Goal: Transaction & Acquisition: Purchase product/service

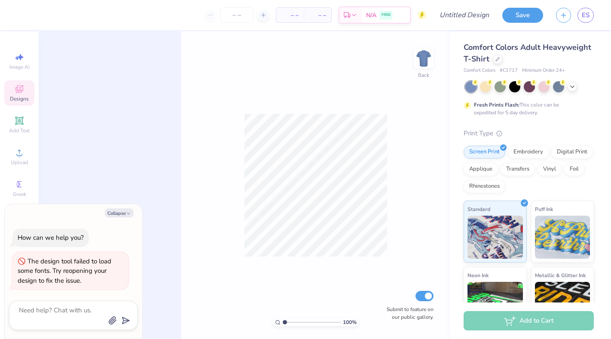
type textarea "x"
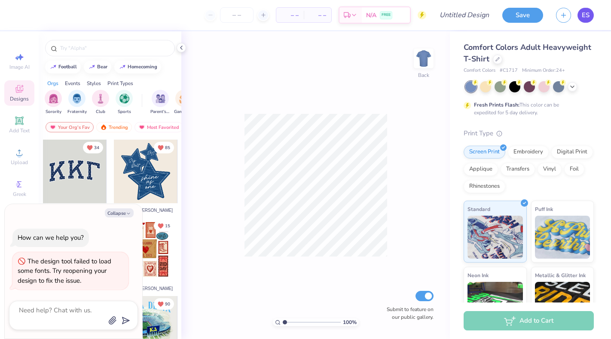
click at [581, 19] on link "ES" at bounding box center [586, 15] width 16 height 15
click at [368, 20] on span "N/A" at bounding box center [371, 16] width 10 height 9
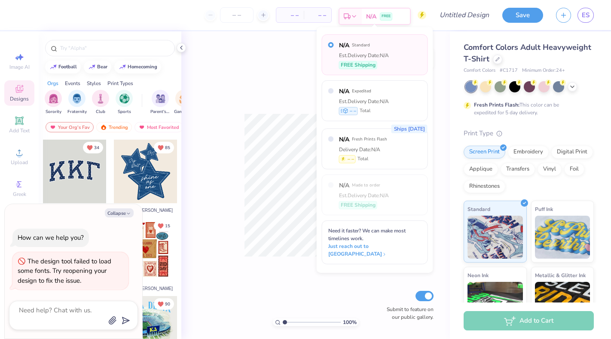
click at [360, 16] on div "Est. Delivery" at bounding box center [351, 16] width 22 height 15
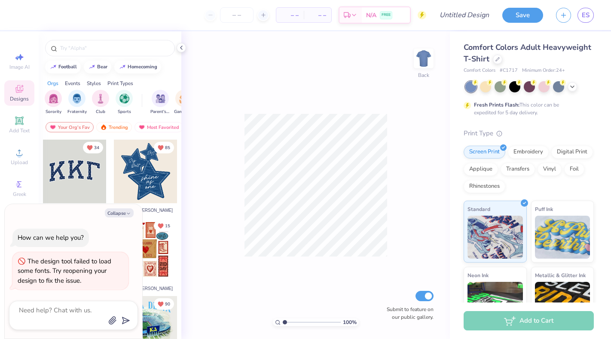
click at [127, 209] on div "Collapse How can we help you? The design tool failed to load some fonts. Try re…" at bounding box center [74, 271] width 138 height 135
click at [126, 214] on button "Collapse" at bounding box center [119, 212] width 29 height 9
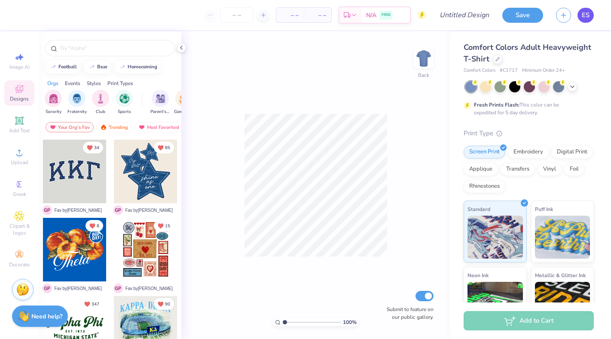
click at [587, 17] on span "ES" at bounding box center [586, 15] width 8 height 10
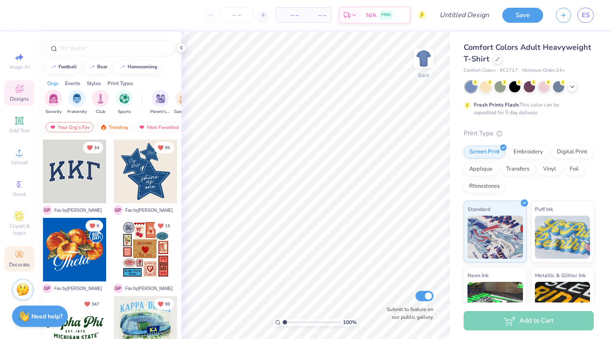
click at [21, 259] on icon at bounding box center [19, 255] width 10 height 10
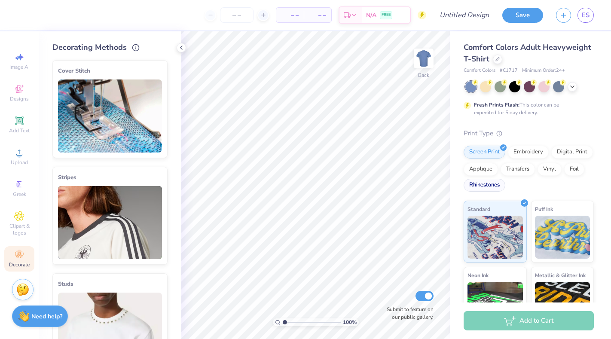
click at [491, 188] on div "Rhinestones" at bounding box center [485, 185] width 42 height 13
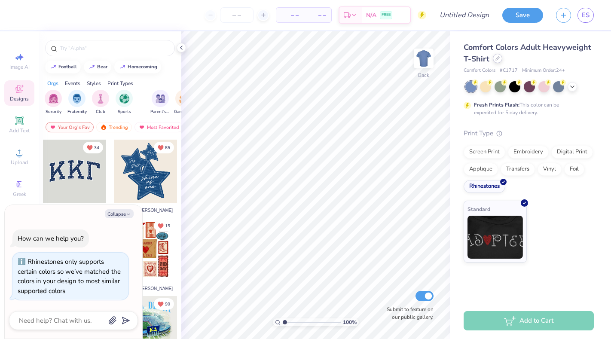
click at [499, 61] on div at bounding box center [497, 58] width 9 height 9
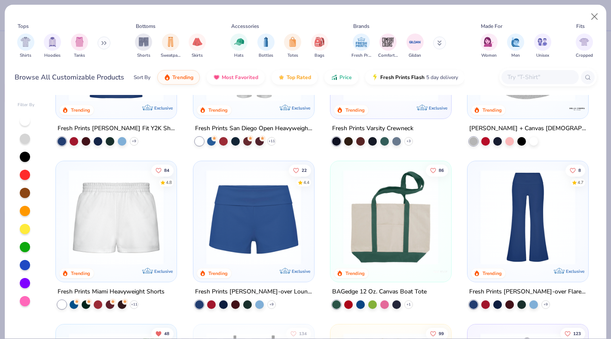
scroll to position [639, 0]
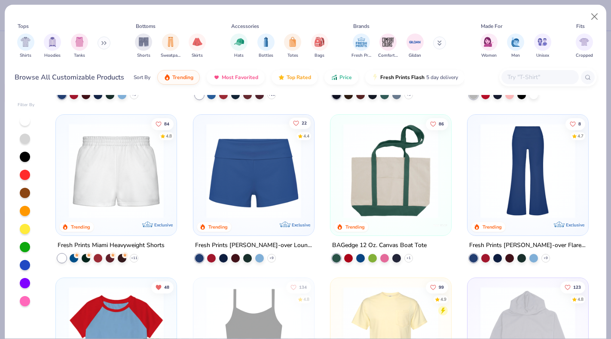
click at [301, 121] on span "22" at bounding box center [303, 123] width 5 height 4
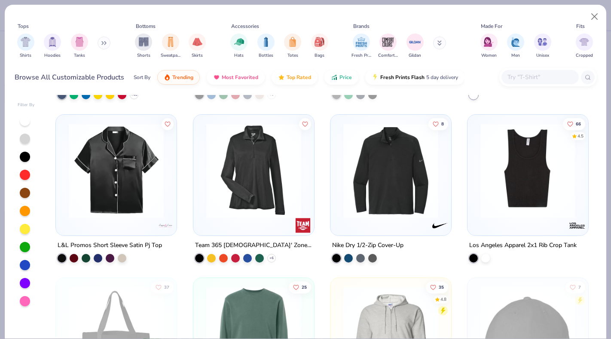
scroll to position [4748, 0]
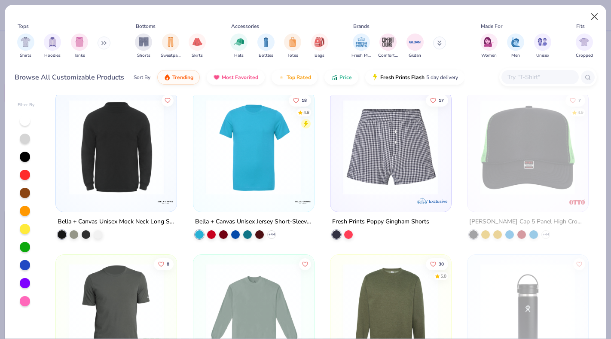
click at [592, 12] on button "Close" at bounding box center [595, 17] width 16 height 16
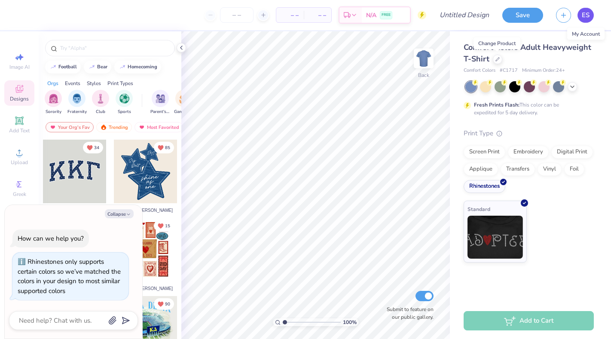
click at [591, 15] on link "ES" at bounding box center [586, 15] width 16 height 15
type textarea "x"
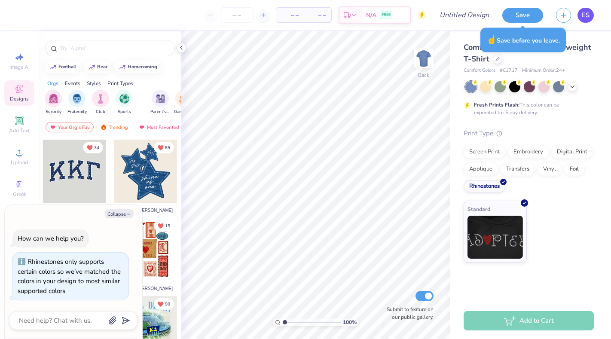
click at [592, 17] on link "ES" at bounding box center [586, 15] width 16 height 15
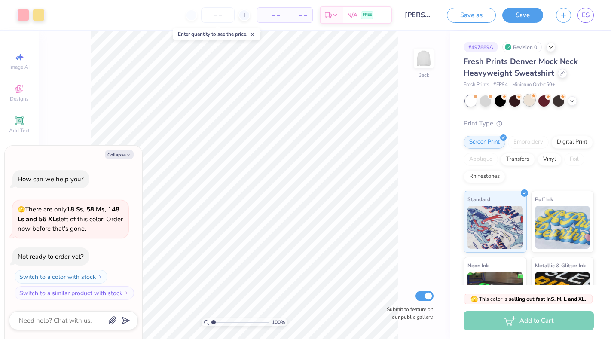
click at [531, 101] on div at bounding box center [529, 100] width 11 height 11
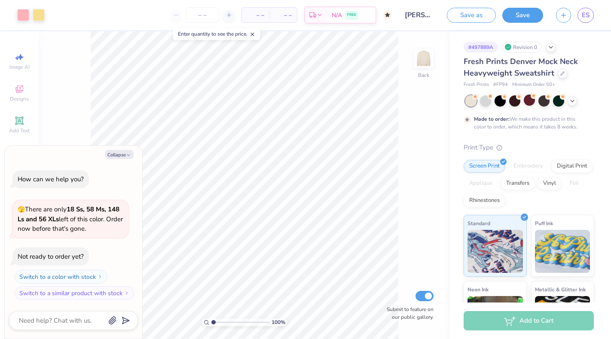
scroll to position [5, 0]
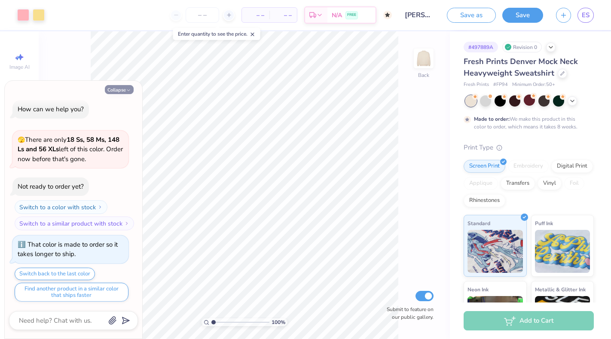
click at [127, 92] on icon "button" at bounding box center [128, 90] width 5 height 5
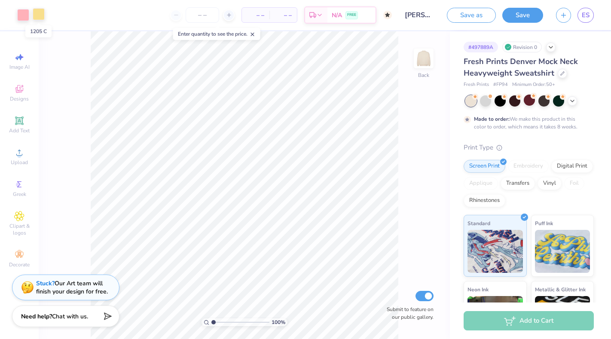
click at [37, 12] on div at bounding box center [39, 14] width 12 height 12
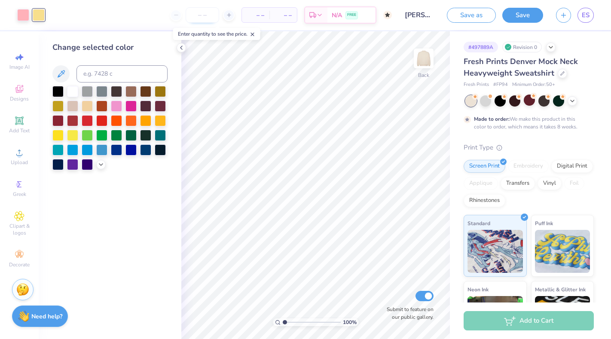
click at [214, 18] on input "number" at bounding box center [203, 14] width 34 height 15
click at [50, 313] on strong "Need help?" at bounding box center [46, 315] width 31 height 8
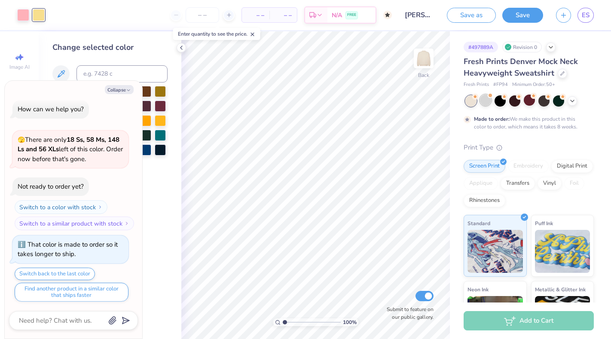
click at [487, 104] on div at bounding box center [485, 100] width 11 height 11
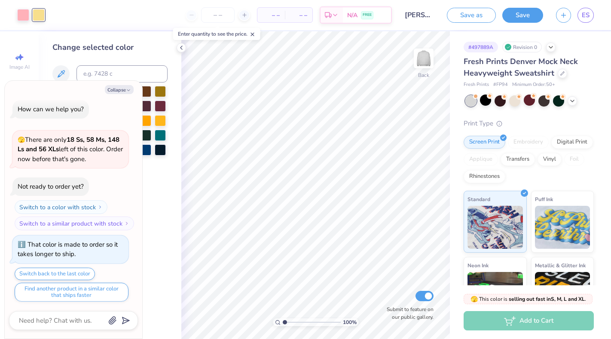
scroll to position [158, 0]
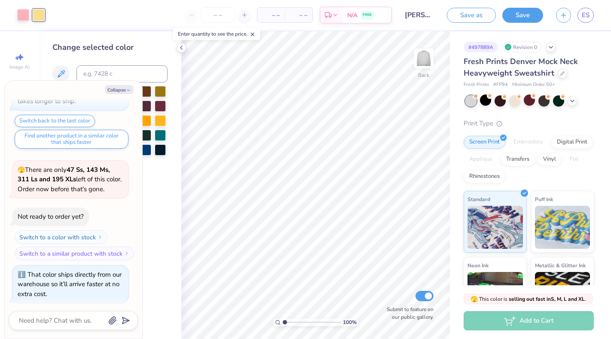
click at [470, 101] on div at bounding box center [471, 100] width 11 height 11
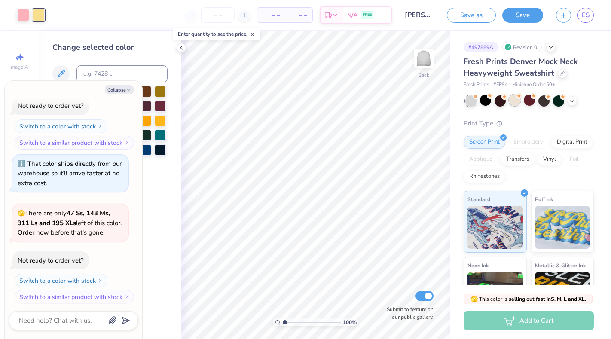
click at [515, 101] on div at bounding box center [514, 100] width 11 height 11
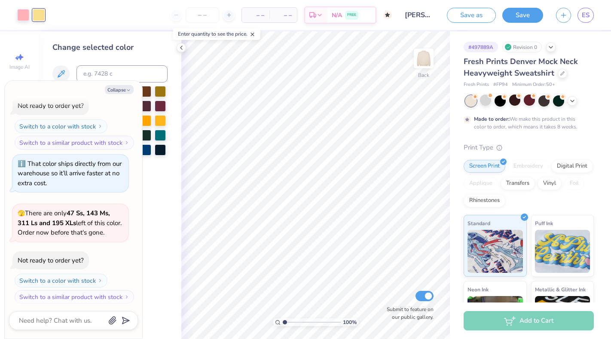
scroll to position [340, 0]
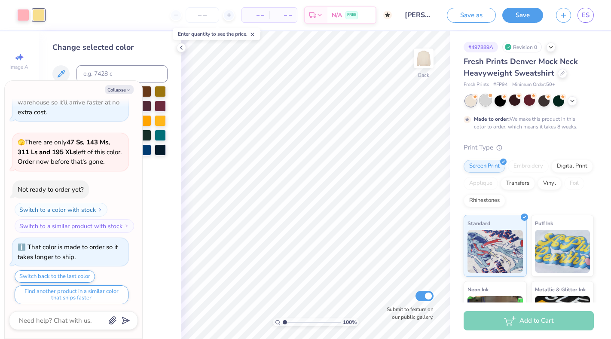
click at [485, 101] on div at bounding box center [485, 100] width 11 height 11
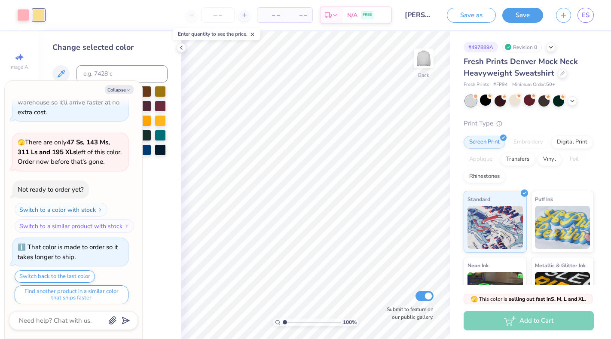
scroll to position [493, 0]
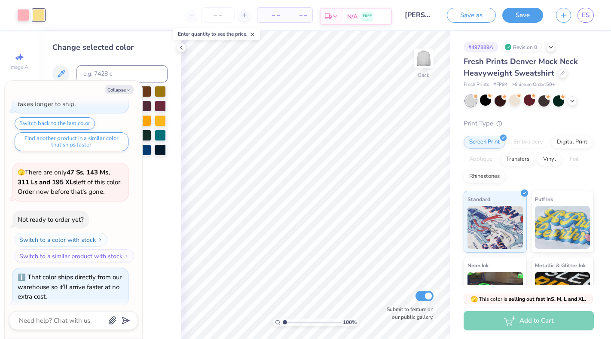
click at [374, 9] on div "N/A FREE" at bounding box center [367, 16] width 48 height 15
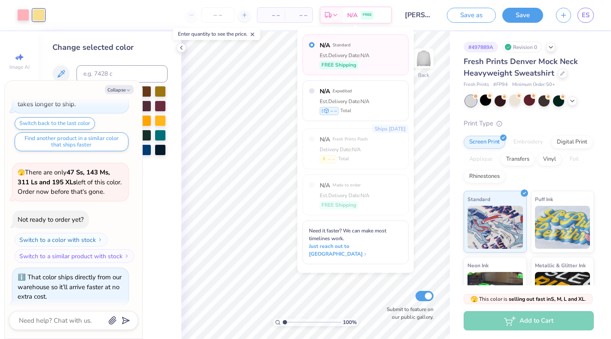
click at [299, 17] on span "– –" at bounding box center [298, 15] width 17 height 9
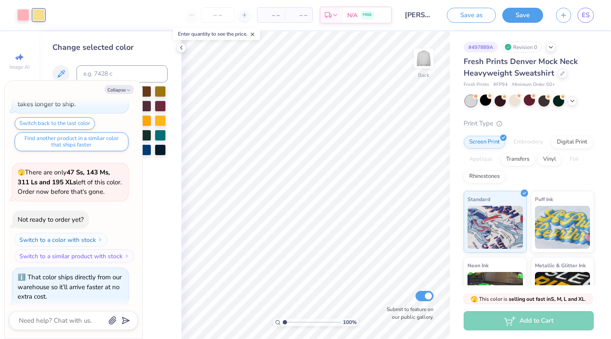
click at [272, 16] on span "– –" at bounding box center [271, 15] width 17 height 9
click at [87, 276] on div "That color ships directly from our warehouse so it’ll arrive faster at no extra…" at bounding box center [71, 287] width 106 height 29
click at [101, 251] on button "Switch to a similar product with stock" at bounding box center [74, 256] width 119 height 14
type textarea "x"
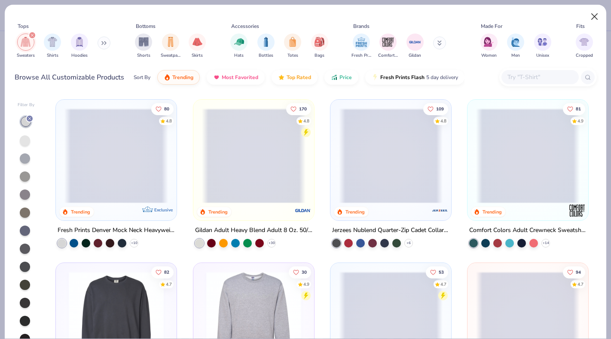
click at [595, 19] on button "Close" at bounding box center [595, 17] width 16 height 16
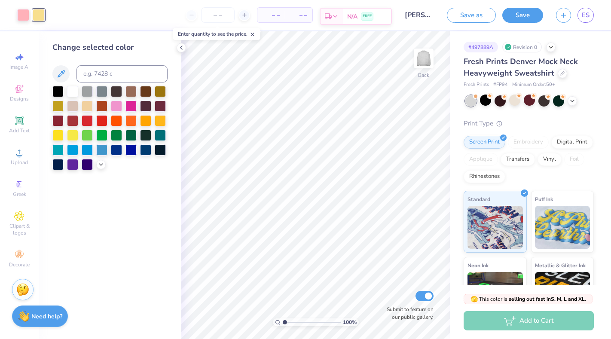
click at [364, 15] on span "FREE" at bounding box center [367, 16] width 9 height 6
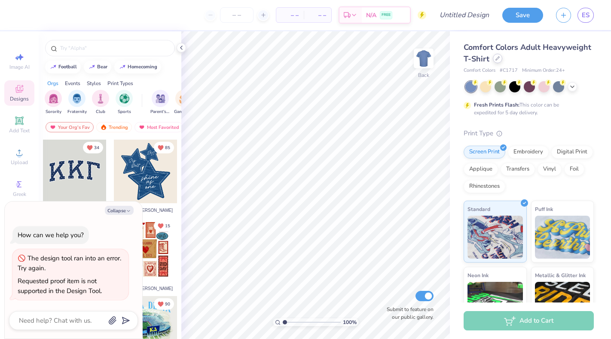
click at [495, 57] on div at bounding box center [497, 58] width 9 height 9
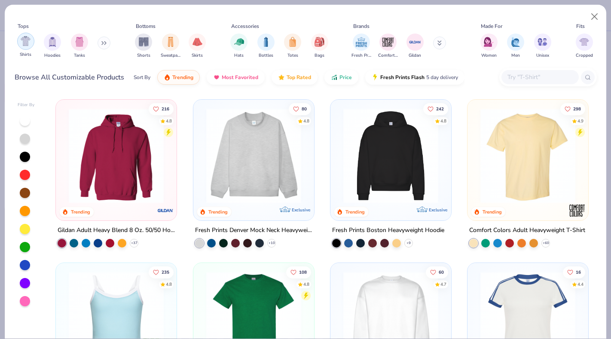
click at [25, 42] on img "filter for Shirts" at bounding box center [26, 41] width 10 height 10
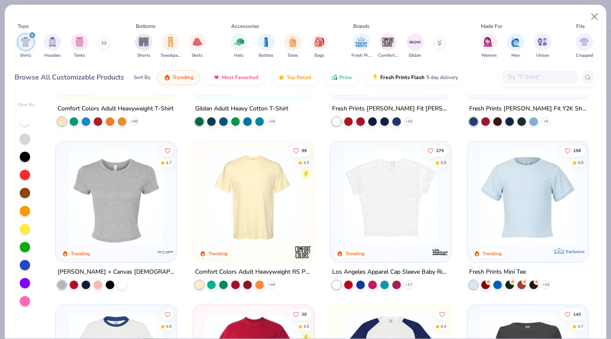
scroll to position [132, 0]
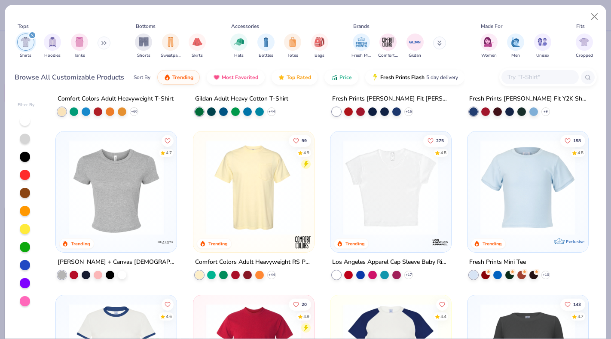
click at [387, 175] on img at bounding box center [391, 187] width 104 height 95
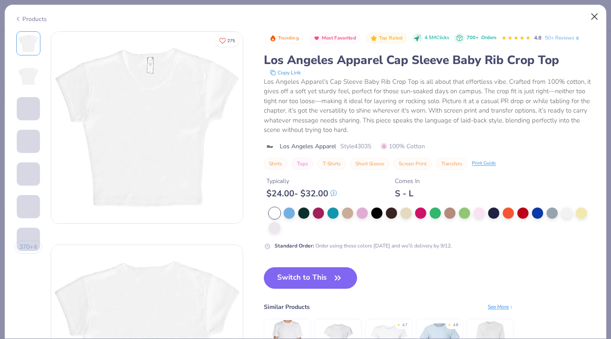
click at [598, 17] on button "Close" at bounding box center [595, 17] width 16 height 16
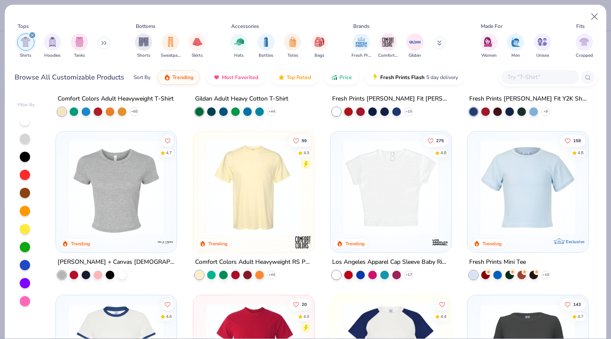
click at [123, 225] on img at bounding box center [116, 187] width 104 height 95
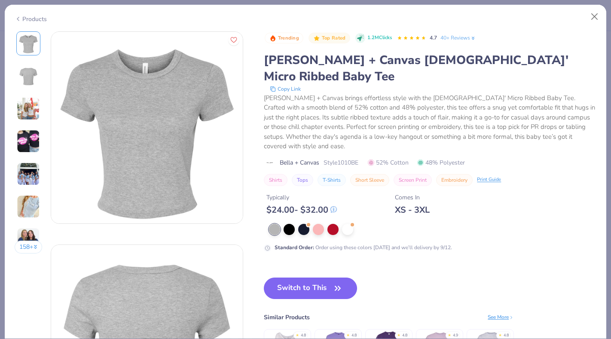
scroll to position [22, 0]
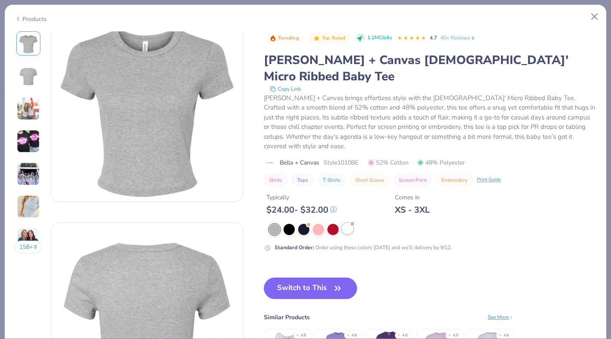
click at [352, 222] on div at bounding box center [352, 223] width 3 height 3
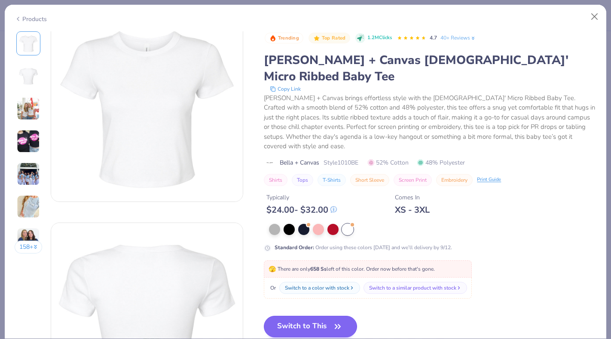
click at [282, 316] on button "Switch to This" at bounding box center [310, 326] width 93 height 21
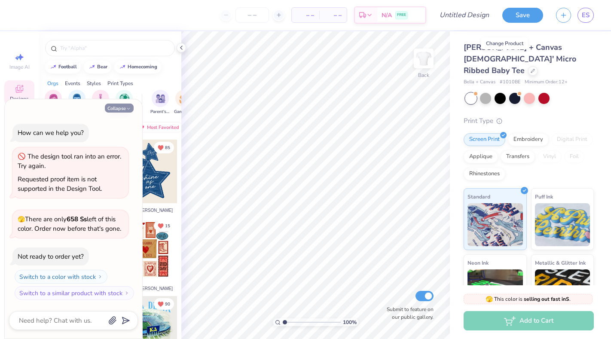
click at [128, 111] on icon "button" at bounding box center [128, 108] width 5 height 5
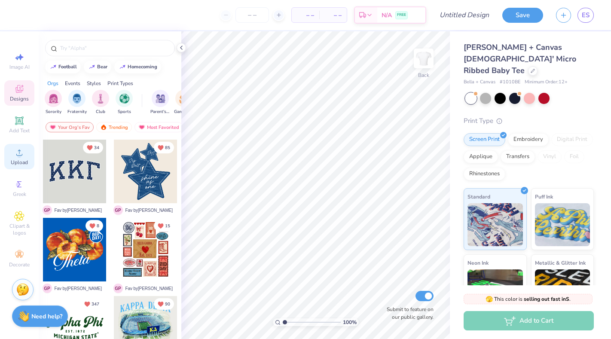
click at [17, 162] on span "Upload" at bounding box center [19, 162] width 17 height 7
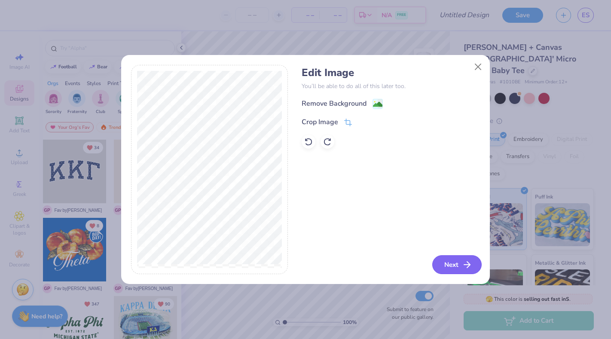
click at [455, 266] on button "Next" at bounding box center [456, 264] width 49 height 19
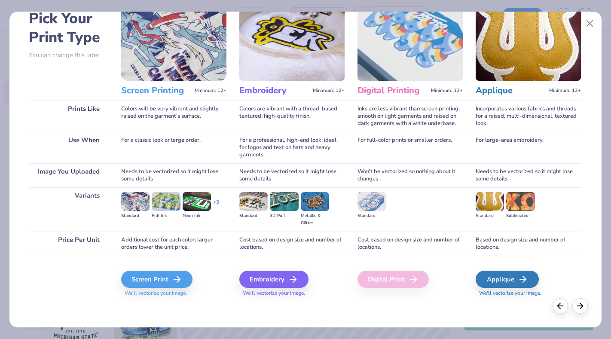
scroll to position [46, 0]
click at [170, 280] on div "Screen Print" at bounding box center [158, 279] width 71 height 17
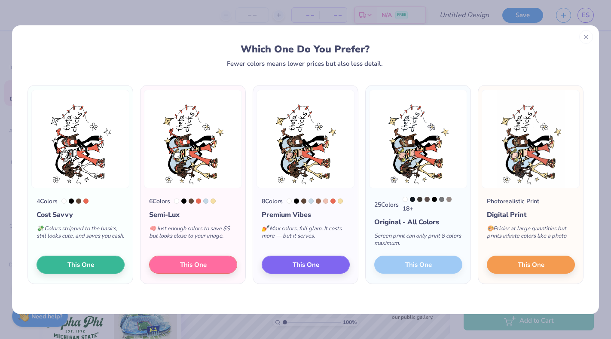
click at [410, 266] on div "25 Colors 18 + Original - All Colors Screen print can only print 8 colors maxim…" at bounding box center [418, 236] width 105 height 96
click at [415, 266] on div "25 Colors 18 + Original - All Colors Screen print can only print 8 colors maxim…" at bounding box center [418, 236] width 105 height 96
click at [515, 264] on button "This One" at bounding box center [531, 263] width 88 height 18
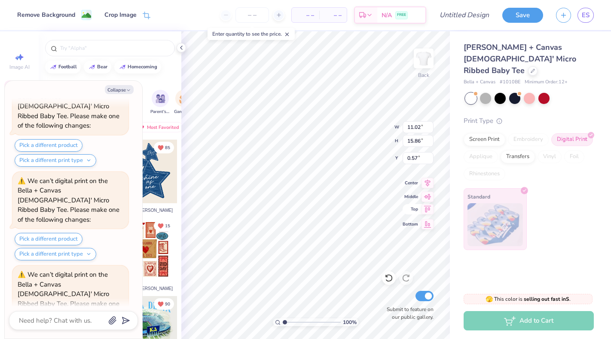
scroll to position [480, 0]
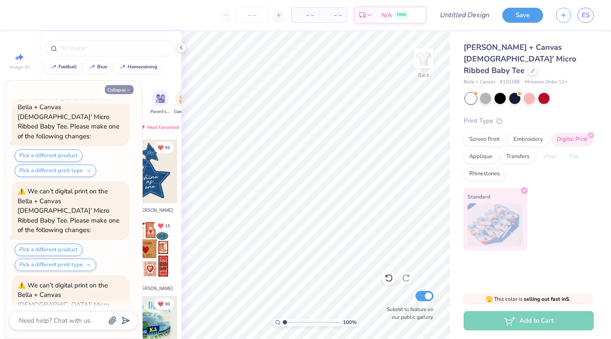
click at [126, 89] on icon "button" at bounding box center [128, 90] width 5 height 5
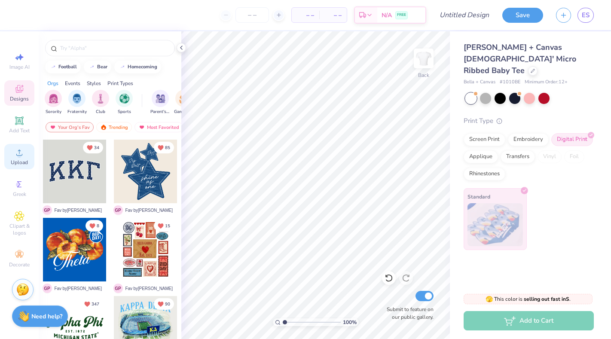
click at [21, 160] on span "Upload" at bounding box center [19, 162] width 17 height 7
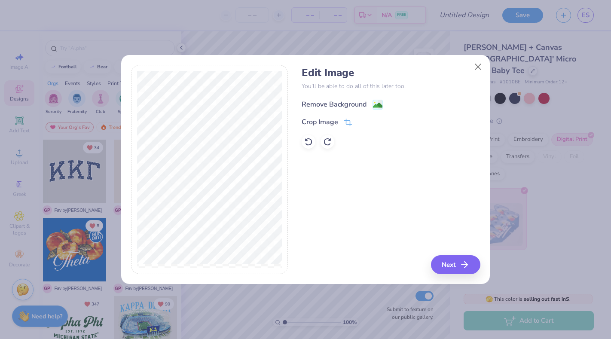
click at [366, 102] on div "Remove Background" at bounding box center [334, 104] width 65 height 10
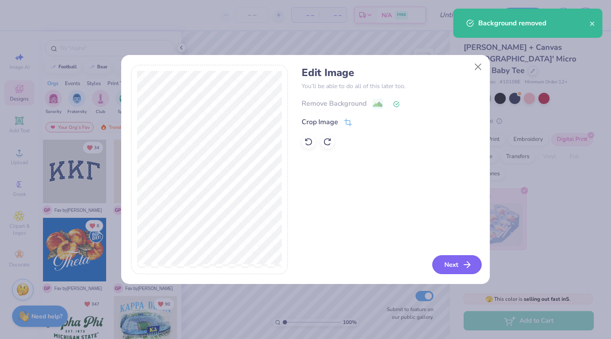
click at [452, 264] on button "Next" at bounding box center [456, 264] width 49 height 19
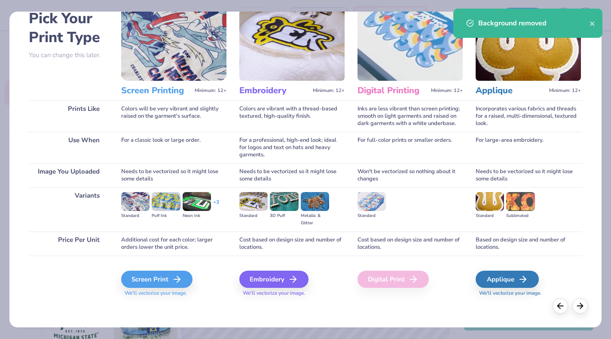
scroll to position [46, 0]
click at [159, 274] on div "Screen Print" at bounding box center [158, 279] width 71 height 17
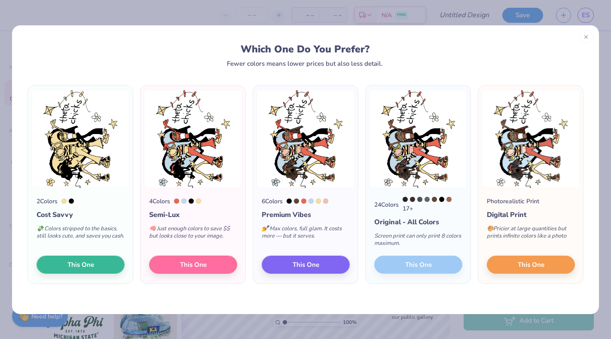
click at [521, 267] on span "This One" at bounding box center [531, 265] width 27 height 10
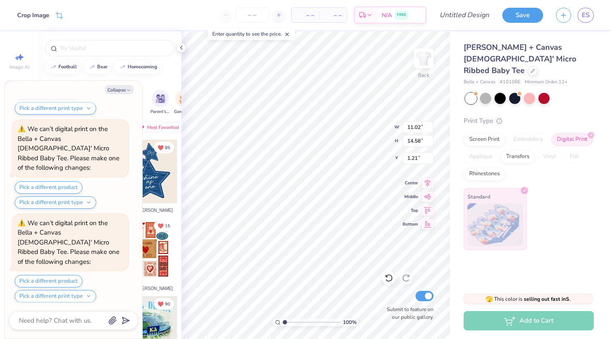
scroll to position [814, 0]
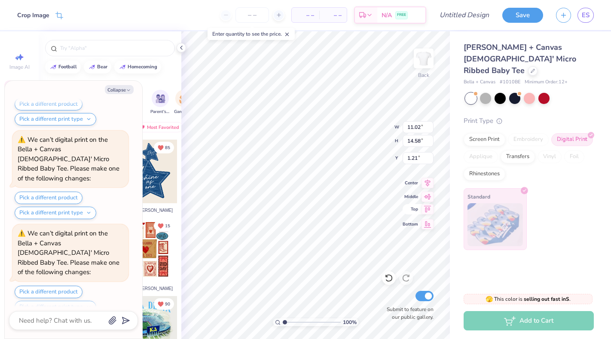
click at [419, 208] on div "100 % Back W 11.02 11.02 " H 14.58 14.58 " Y 1.21 1.21 " Center Middle Top Bott…" at bounding box center [315, 185] width 269 height 308
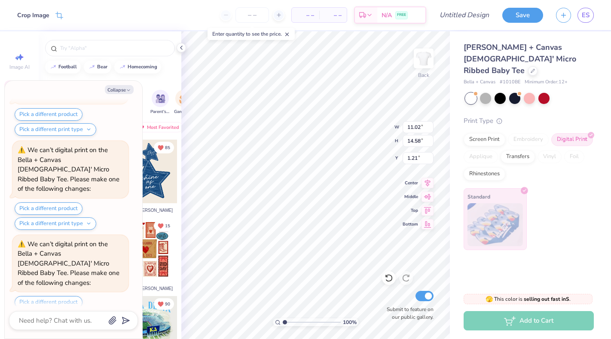
type textarea "x"
type input "6.65"
type input "8.79"
type input "6.99"
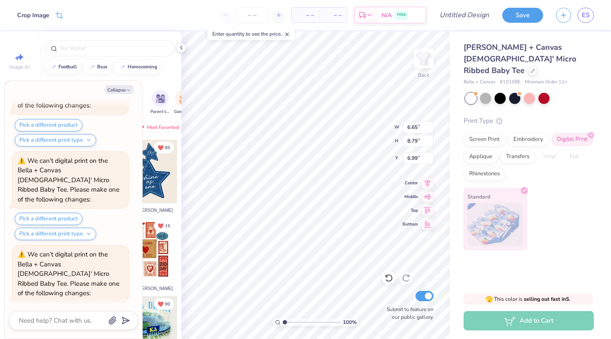
type textarea "x"
type input "1.38"
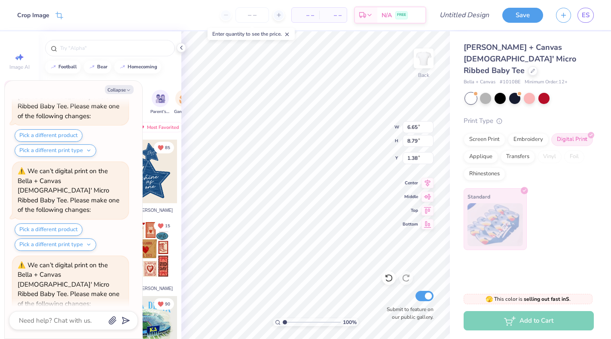
type textarea "x"
type input "8.79"
type input "6.66"
type input "2.43"
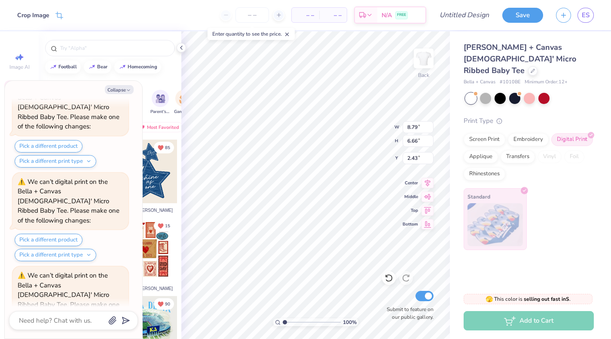
type textarea "x"
type input "3.81"
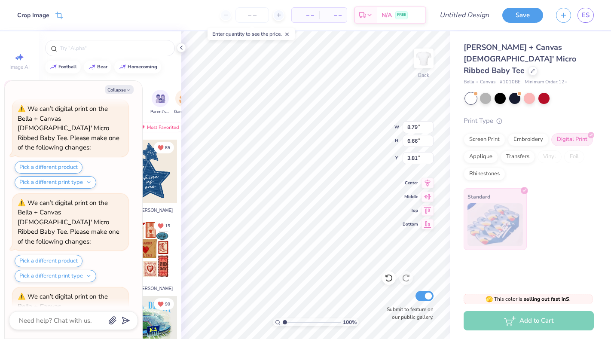
scroll to position [1397, 0]
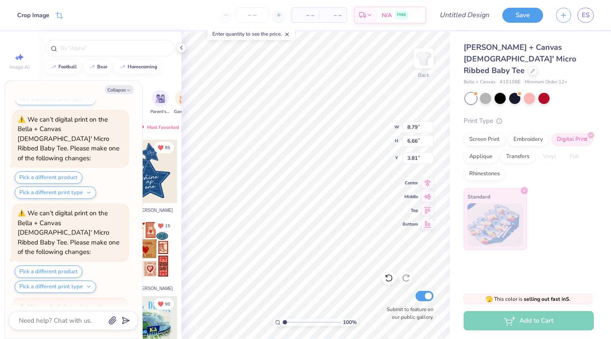
type textarea "x"
type input "9.80"
type input "7.42"
type input "3.03"
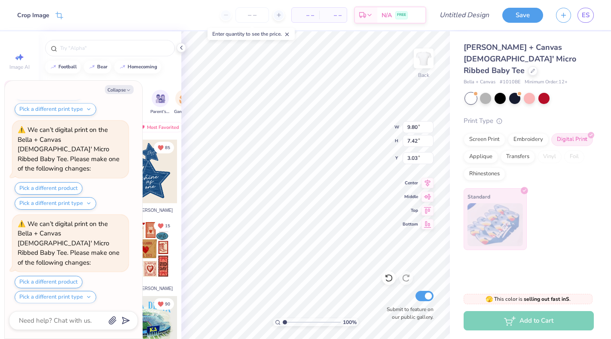
type textarea "x"
type input "2.34"
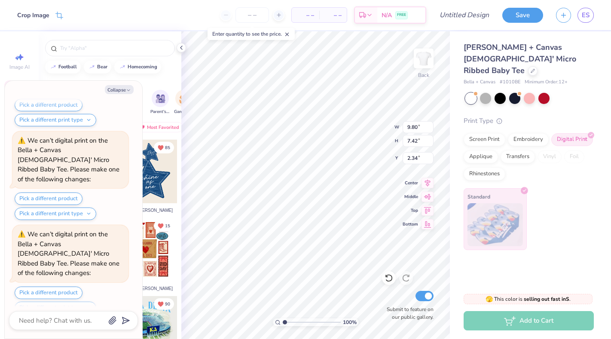
scroll to position [1648, 0]
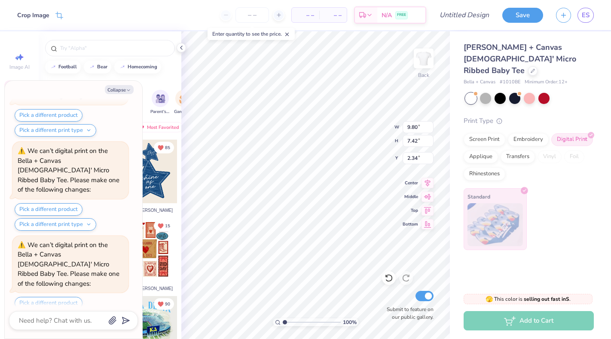
type textarea "x"
type input "10.72"
type input "8.12"
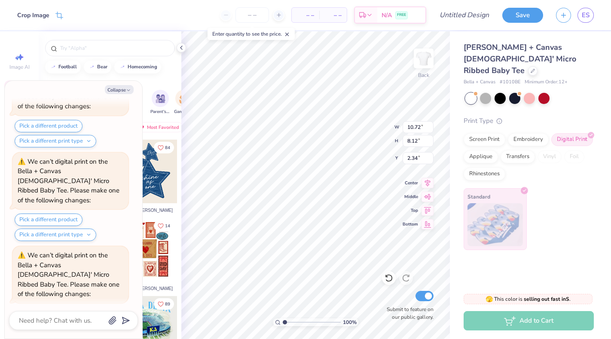
scroll to position [1814, 0]
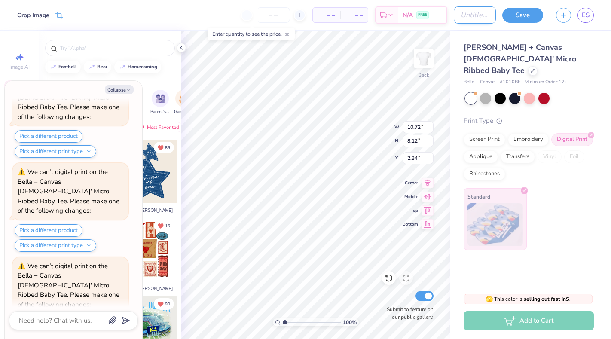
click at [454, 14] on input "Design Title" at bounding box center [475, 14] width 42 height 17
type textarea "x"
type input "G"
type textarea "x"
type input "Gr"
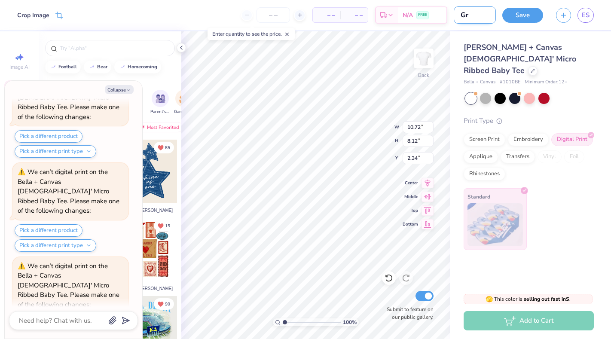
type textarea "x"
type input "Gro"
type textarea "x"
type input "Groo"
type textarea "x"
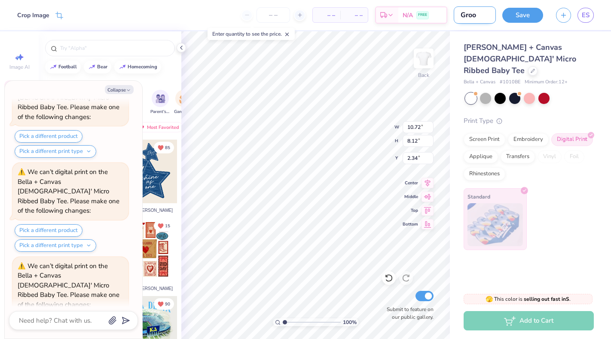
type input "Groov"
type textarea "x"
type input "Groovy"
type textarea "x"
type input "Groovy"
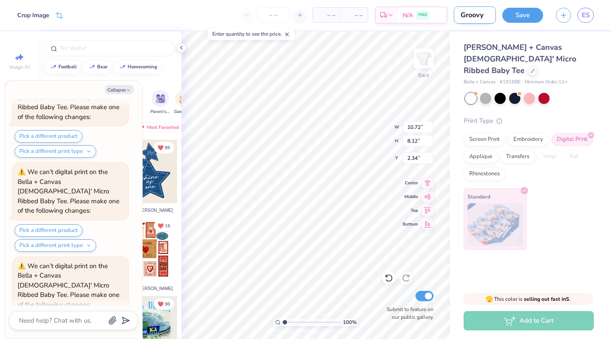
type textarea "x"
type input "Groovy C"
type textarea "x"
type input "Groovy Ch"
type textarea "x"
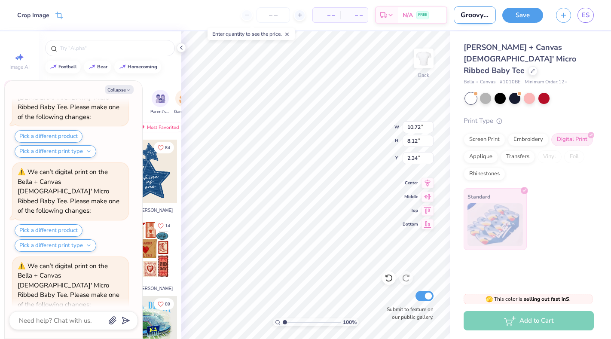
type input "Groovy Chi"
type textarea "x"
type input "Groovy Chic"
type textarea "x"
type input "Groovy [DEMOGRAPHIC_DATA]"
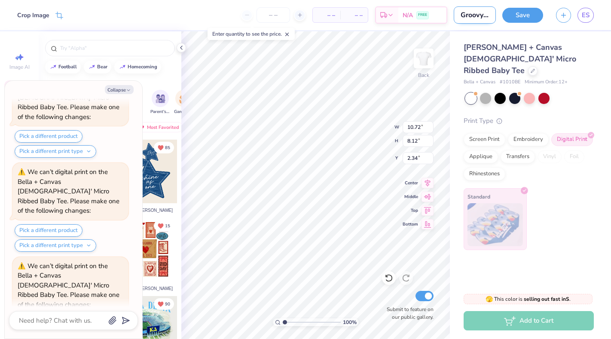
type textarea "x"
type input "Groovy Chicks"
type textarea "x"
type input "Groovy Chicks"
type textarea "x"
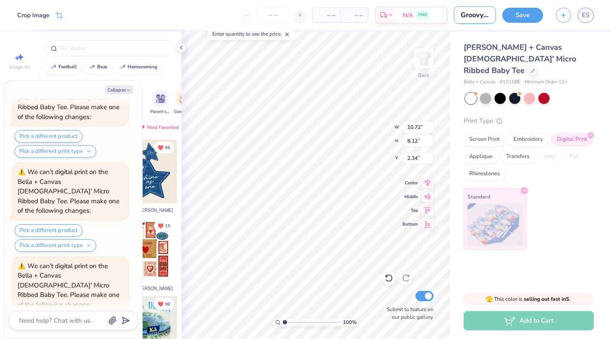
type input "Groovy Chicks T"
type textarea "x"
type input "Groovy Chicks Th"
type textarea "x"
type input "Groovy Chicks The"
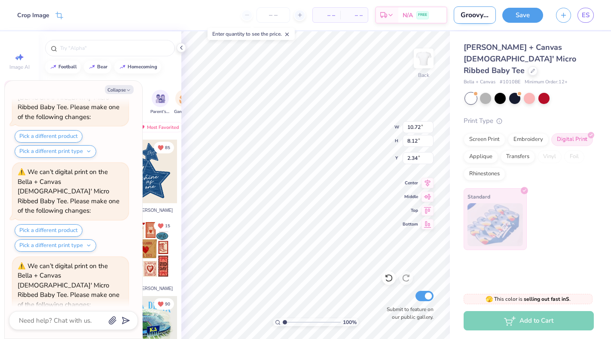
type textarea "x"
type input "Groovy Chicks Thet"
type textarea "x"
type input "Groovy Chicks Theta"
type textarea "x"
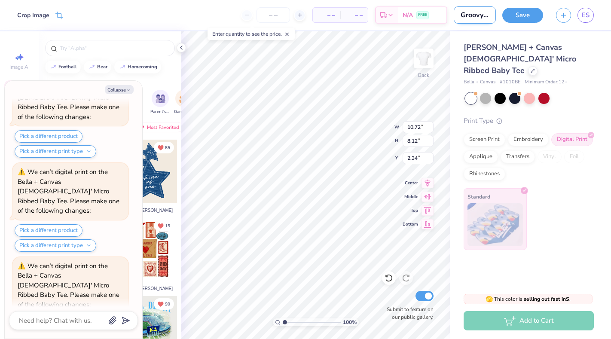
type input "Groovy Chicks Theta"
type textarea "x"
type input "Groovy Chicks Theta"
type textarea "x"
type input "Groovy Chicks Thet"
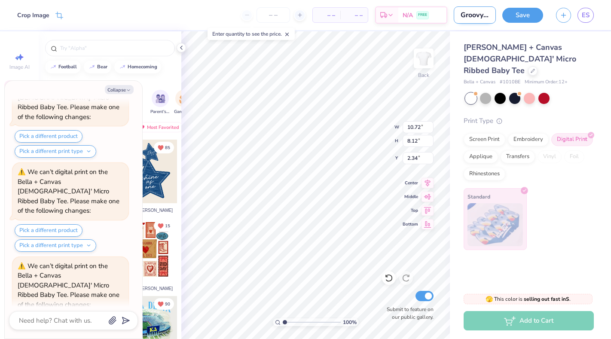
type textarea "x"
type input "Groovy Chicks The"
type textarea "x"
type input "Groovy Chicks Th"
type textarea "x"
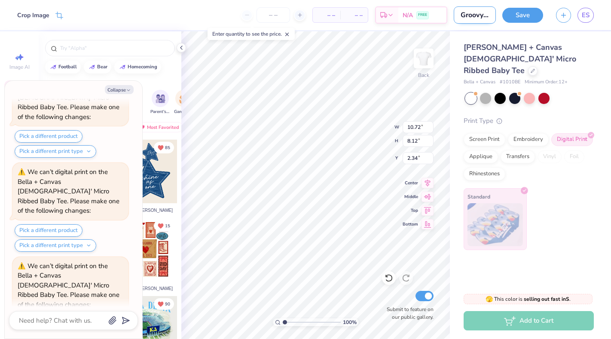
type input "Groovy Chicks T"
type textarea "x"
type input "Groovy Chicks"
type textarea "x"
type input "Groovy Chicks"
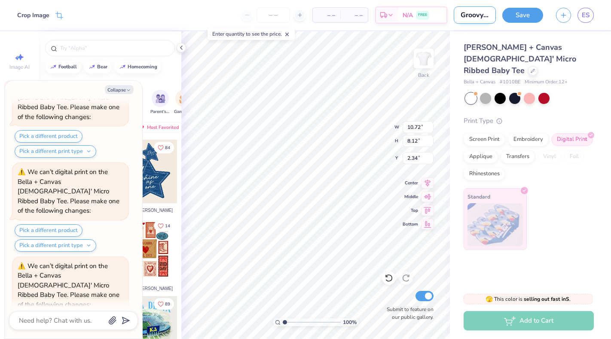
type textarea "x"
type input "Groovy [DEMOGRAPHIC_DATA]"
type textarea "x"
type input "Groovy Chic"
type textarea "x"
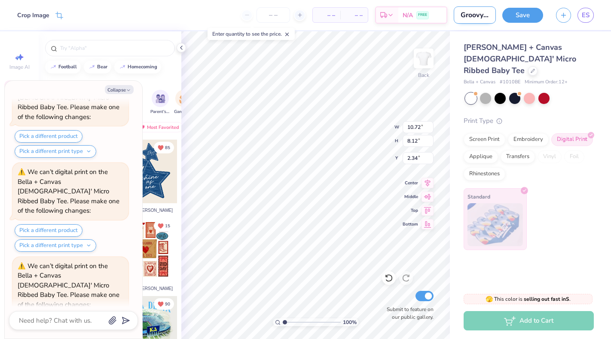
type input "Groovy Chi"
type textarea "x"
type input "Groovy Ch"
type textarea "x"
type input "Groovy C"
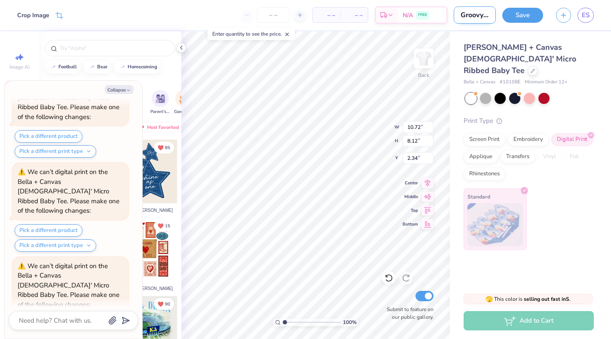
type textarea "x"
type input "Groovy"
type textarea "x"
type input "Groovy T"
type textarea "x"
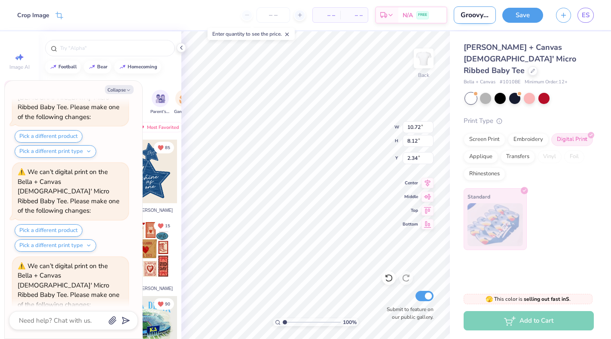
type input "Groovy Th"
type textarea "x"
type input "Groovy The"
type textarea "x"
type input "Groovy Thet"
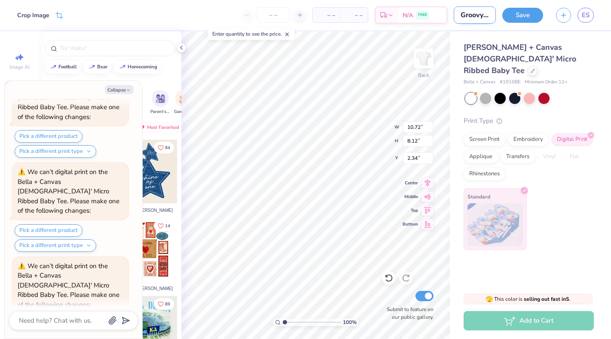
type textarea "x"
type input "Groovy Theta"
type textarea "x"
type input "Groovy Theta"
type textarea "x"
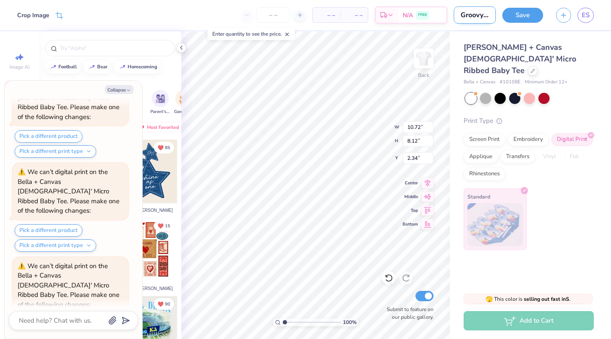
type input "Groovy Theta C"
type textarea "x"
type input "Groovy Theta Ch"
type textarea "x"
type input "Groovy Theta Chi"
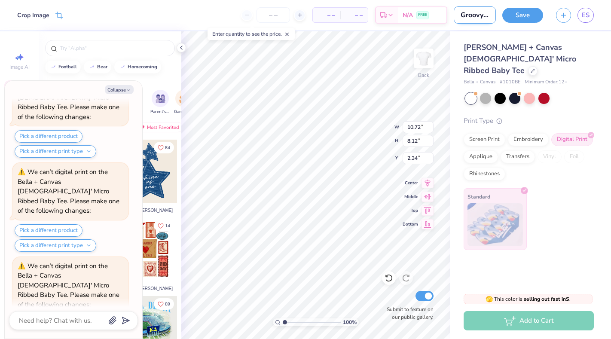
type textarea "x"
type input "Groovy Theta Chic"
type textarea "x"
type input "Groovy Theta Chicks"
type textarea "x"
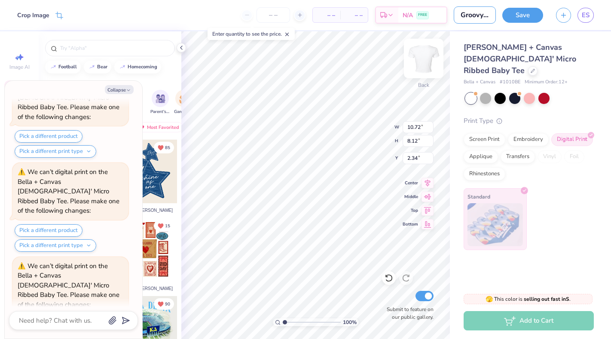
type input "Groovy Theta Chicks"
type textarea "x"
type input "2.52"
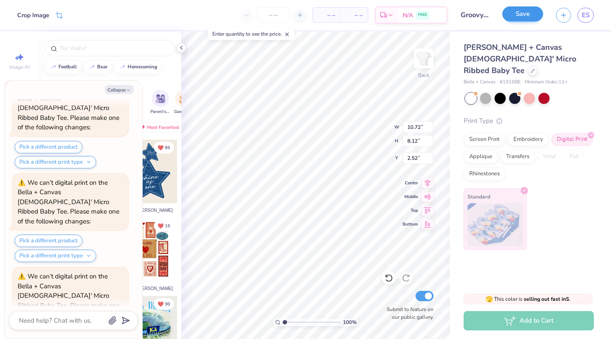
click at [528, 16] on button "Save" at bounding box center [522, 13] width 41 height 15
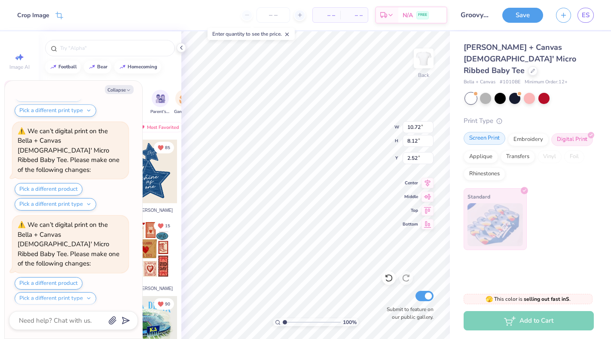
click at [487, 132] on div "Screen Print" at bounding box center [485, 138] width 42 height 13
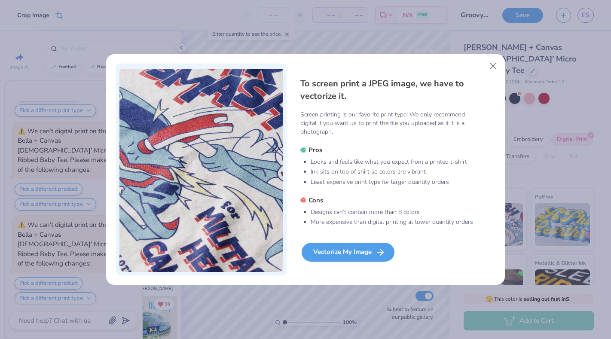
click at [366, 253] on div "Vectorize My Image" at bounding box center [348, 252] width 93 height 19
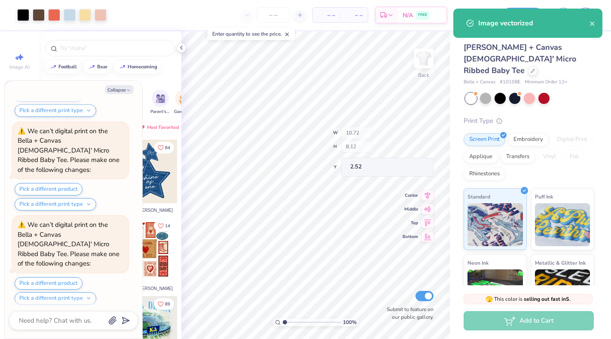
scroll to position [2020, 0]
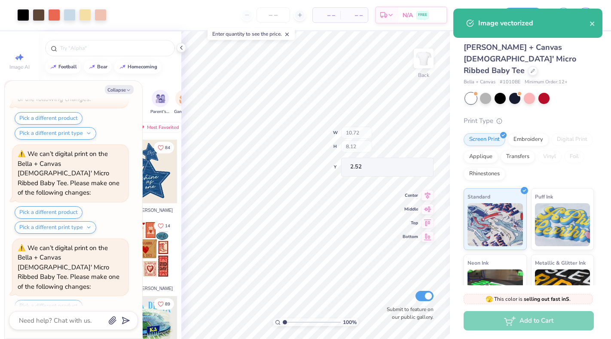
type textarea "x"
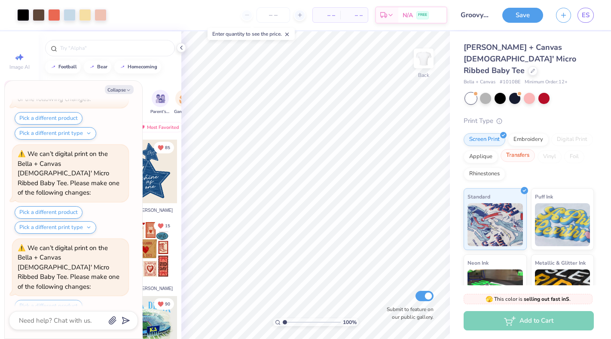
scroll to position [0, 0]
